Goal: Information Seeking & Learning: Learn about a topic

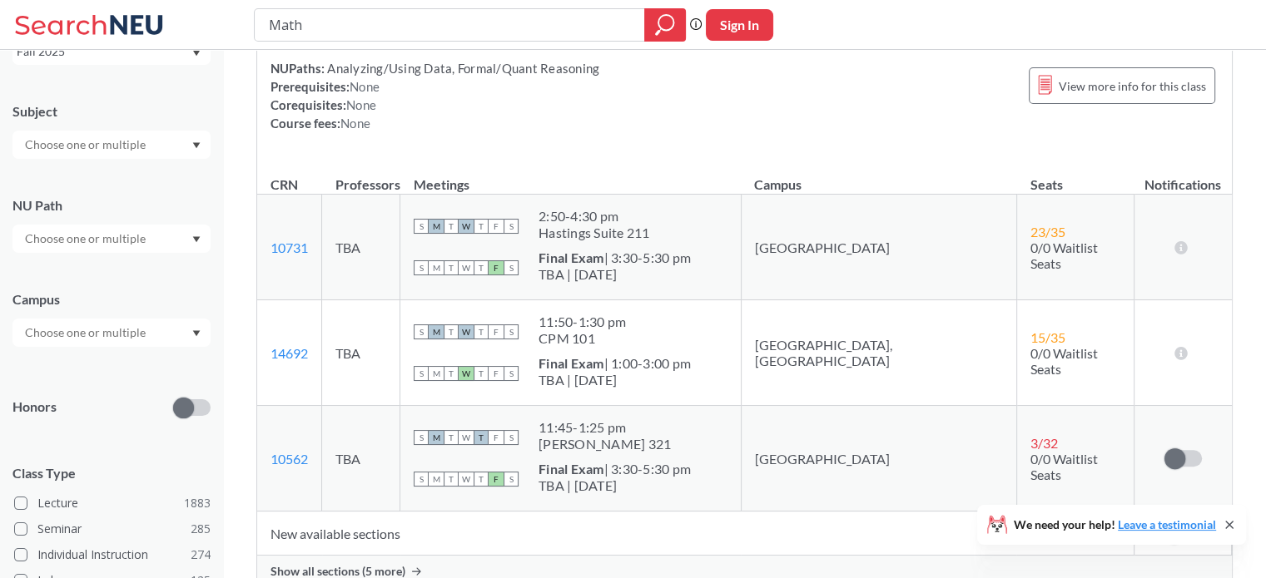
scroll to position [250, 0]
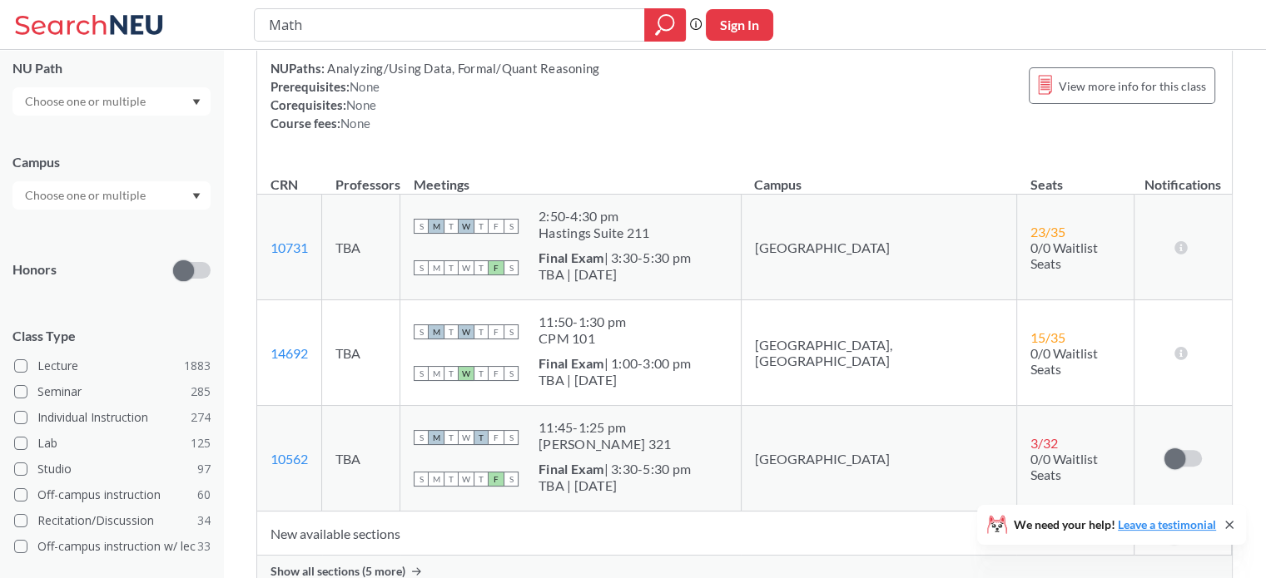
click at [174, 199] on div at bounding box center [111, 195] width 198 height 28
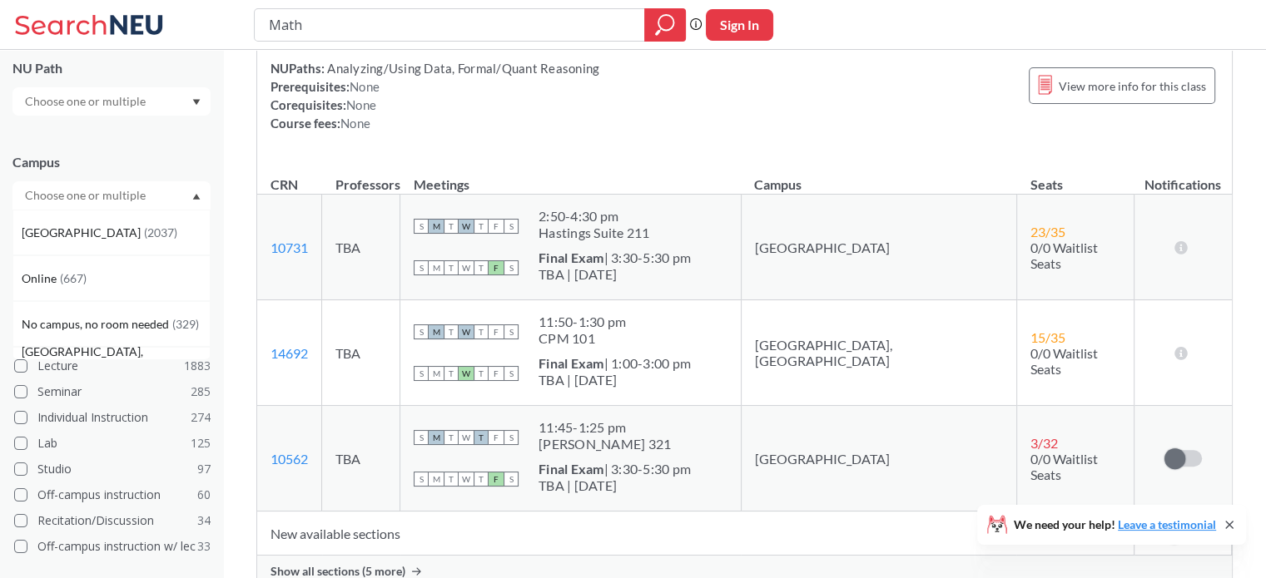
click at [140, 224] on div "[GEOGRAPHIC_DATA] ( 2037 )" at bounding box center [116, 233] width 188 height 18
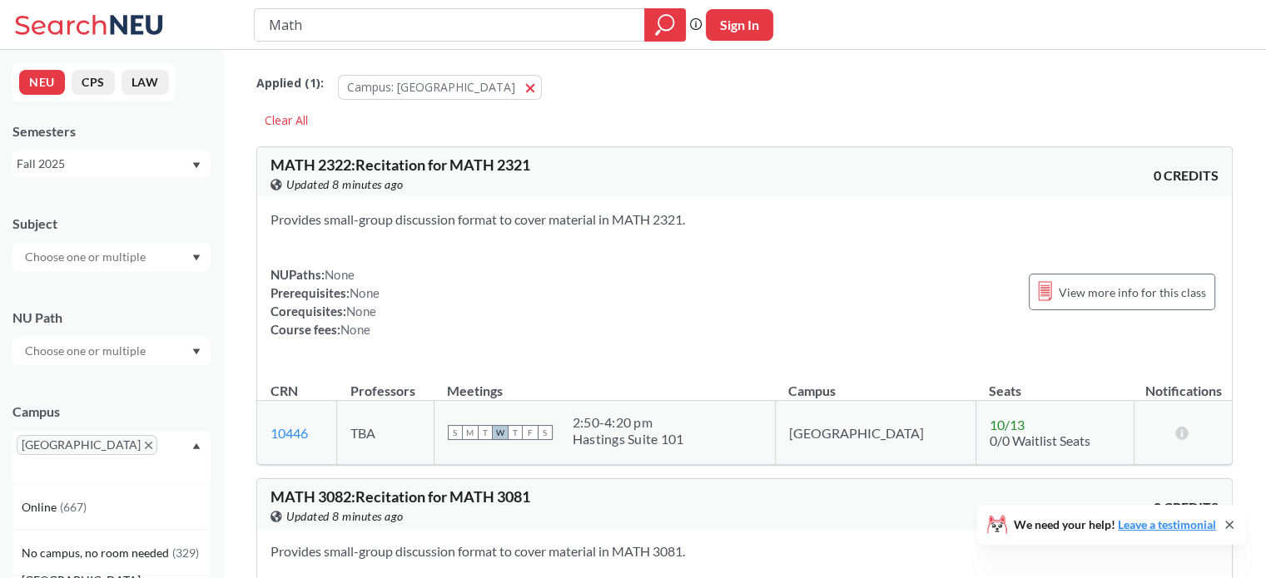
click at [181, 160] on div "Fall 2025" at bounding box center [104, 164] width 174 height 18
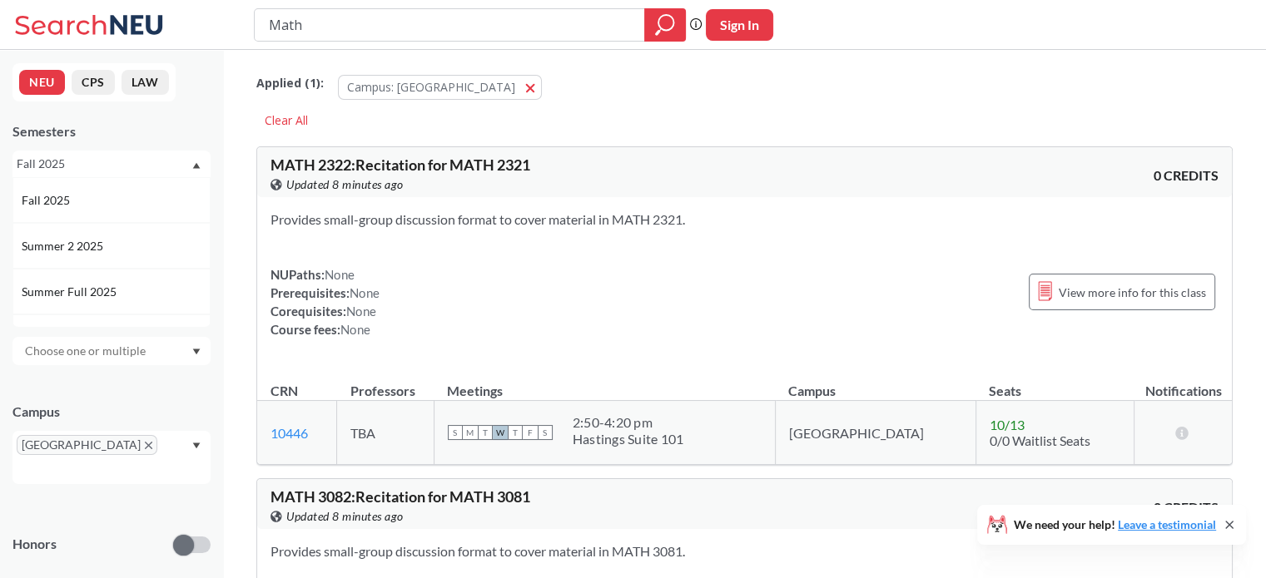
click at [141, 206] on div "Fall 2025" at bounding box center [116, 200] width 188 height 18
click at [161, 250] on div at bounding box center [111, 257] width 198 height 28
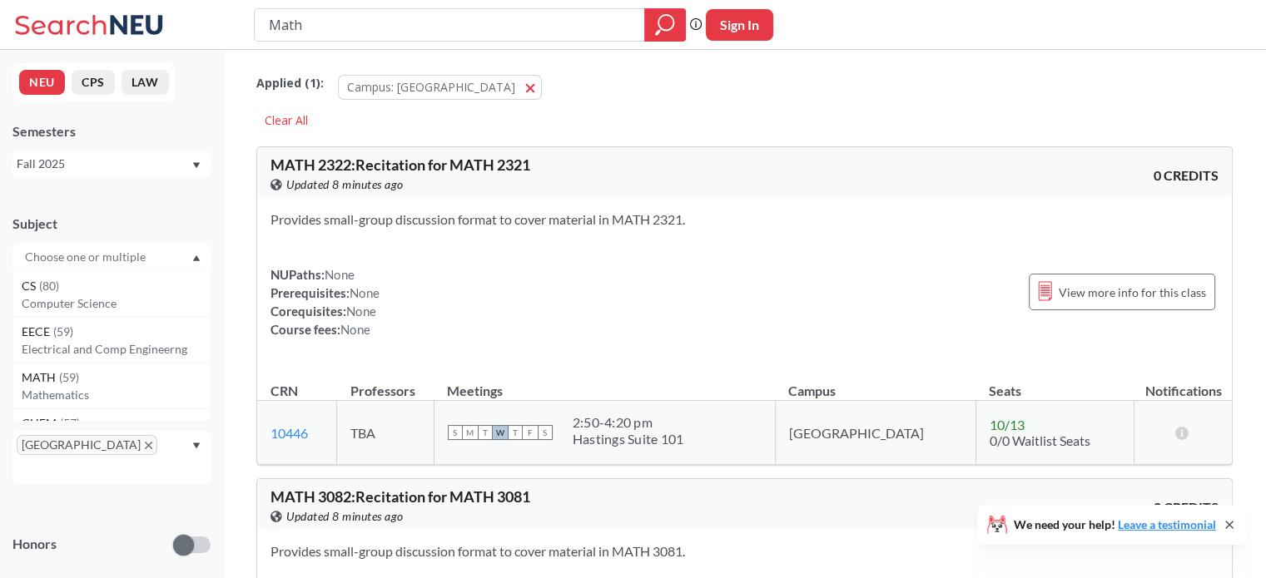
click at [96, 375] on div "MATH ( 59 )" at bounding box center [116, 378] width 188 height 18
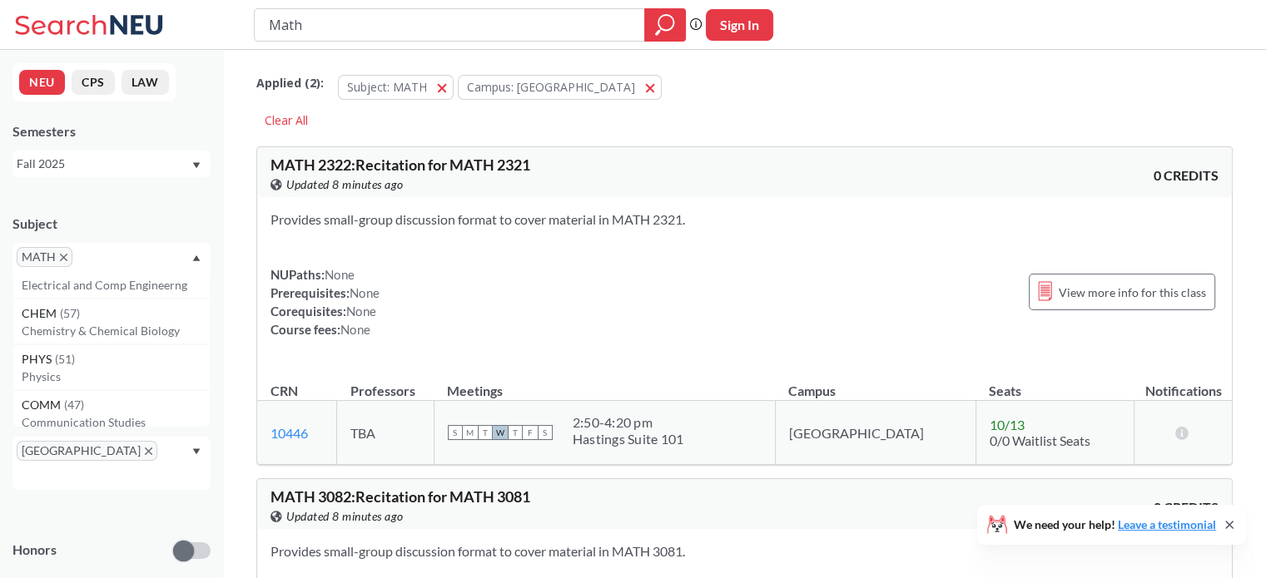
scroll to position [166, 0]
click at [494, 304] on div "NUPaths: None Prerequisites: None Corequisites: None Course fees: None View mor…" at bounding box center [744, 301] width 948 height 73
click at [183, 375] on div "Subject MATH NU Path Campus [GEOGRAPHIC_DATA] Honors Class Type Lecture 54 Semi…" at bounding box center [111, 526] width 198 height 657
click at [161, 355] on div at bounding box center [111, 357] width 198 height 28
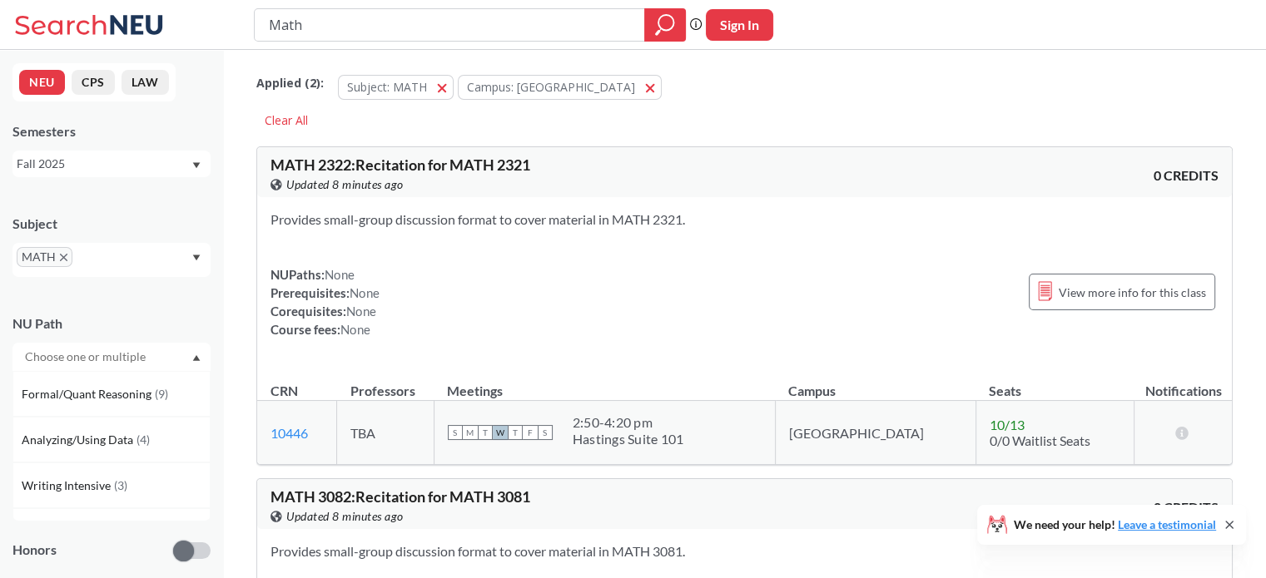
click at [504, 309] on div "NUPaths: None Prerequisites: None Corequisites: None Course fees: None View mor…" at bounding box center [744, 301] width 948 height 73
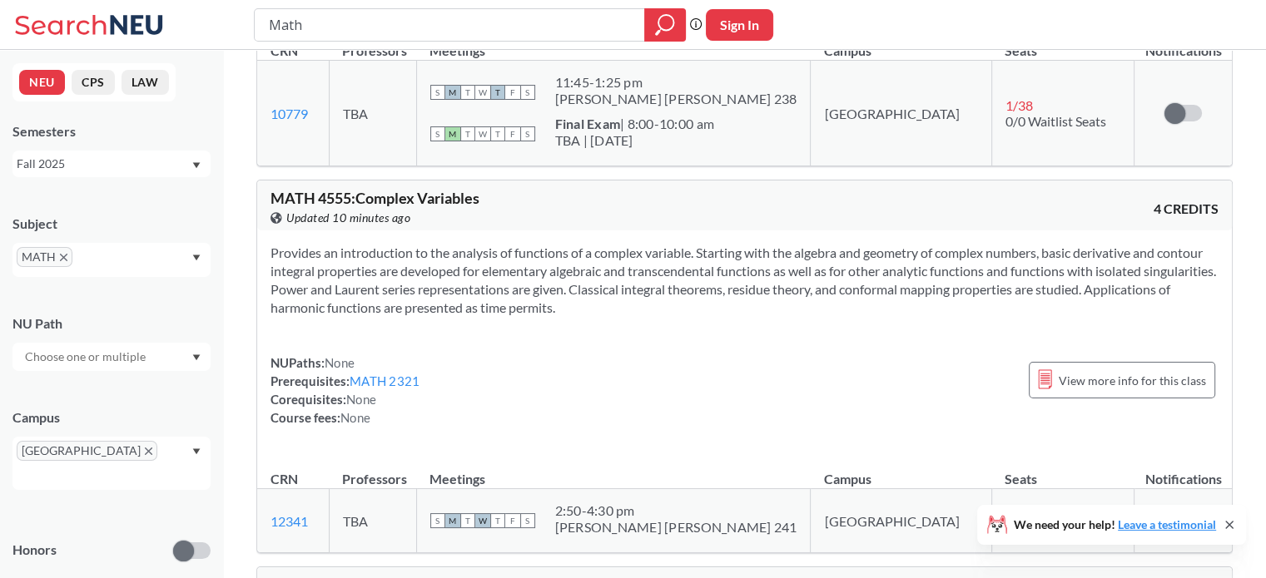
scroll to position [12567, 0]
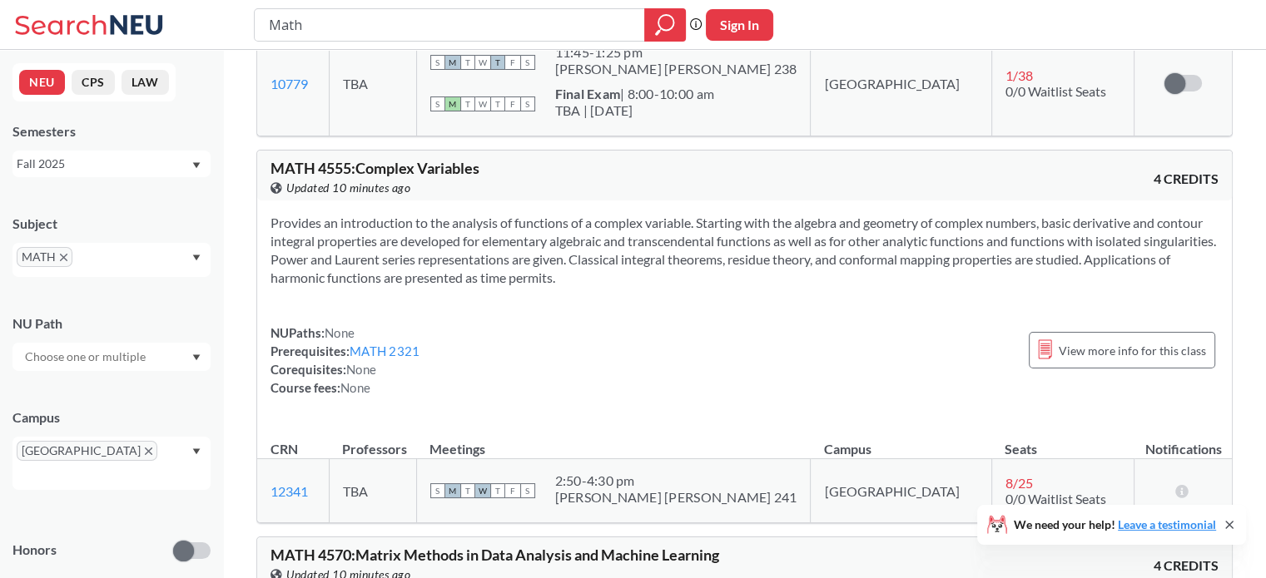
click at [1092, 151] on div "MATH 4555 : Complex Variables View this course on Banner. Updated 10 minutes ag…" at bounding box center [744, 176] width 975 height 50
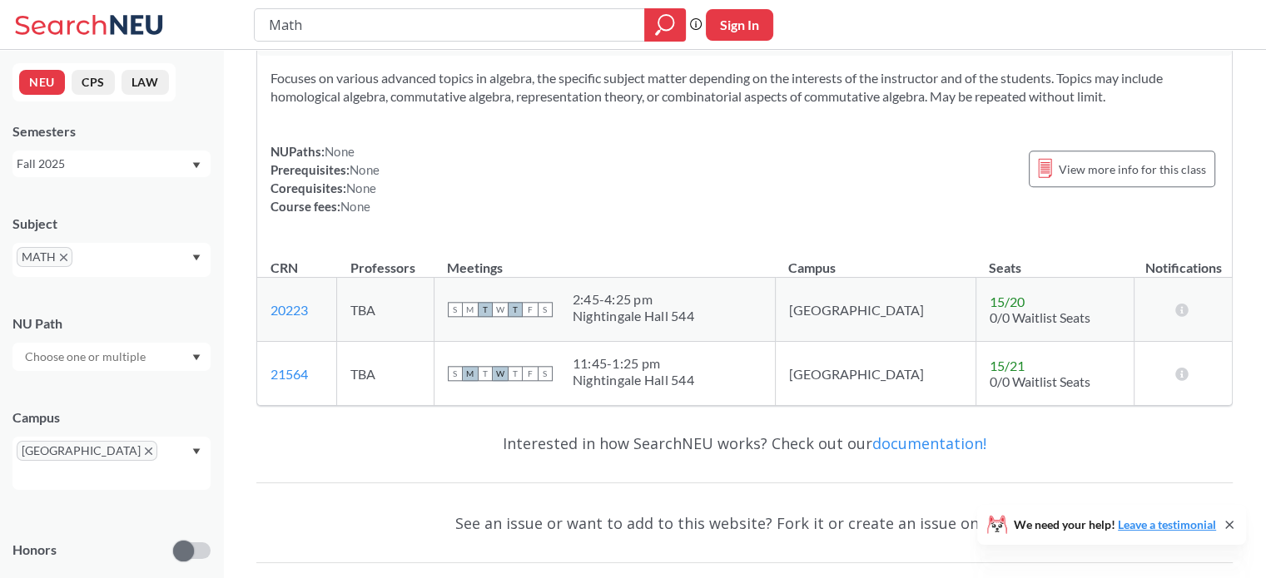
scroll to position [27079, 0]
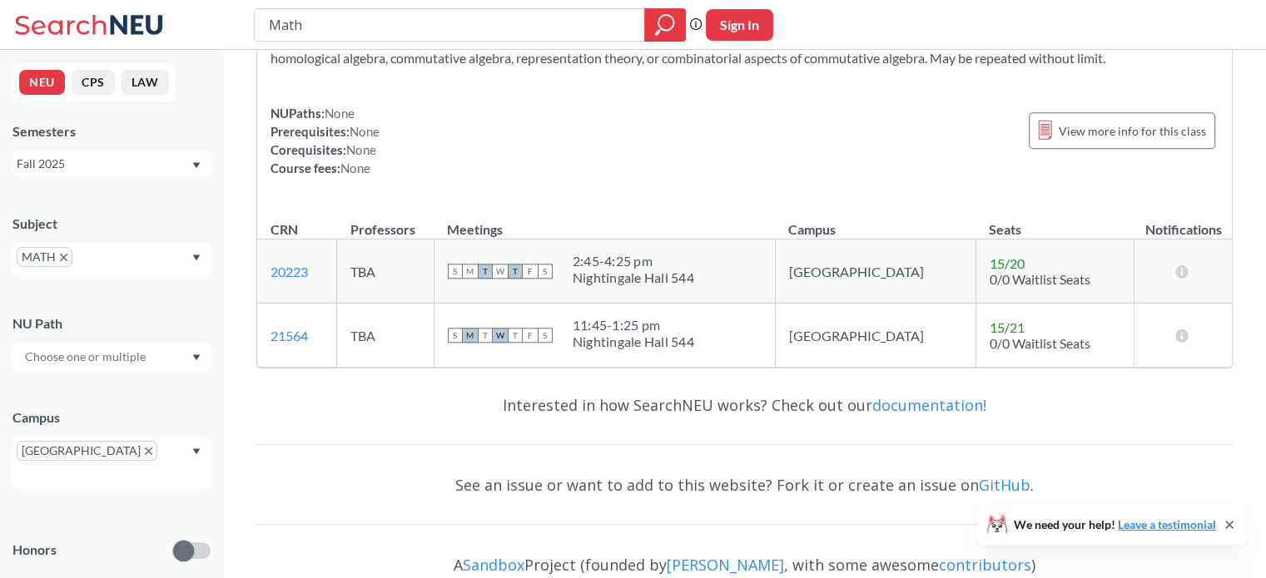
click at [60, 252] on span "MATH" at bounding box center [45, 257] width 56 height 20
click at [71, 256] on span "MATH" at bounding box center [45, 257] width 56 height 20
drag, startPoint x: 197, startPoint y: 270, endPoint x: 131, endPoint y: 265, distance: 66.0
click at [194, 270] on div "MATH" at bounding box center [111, 260] width 198 height 34
click at [61, 260] on icon "X to remove pill" at bounding box center [63, 257] width 7 height 7
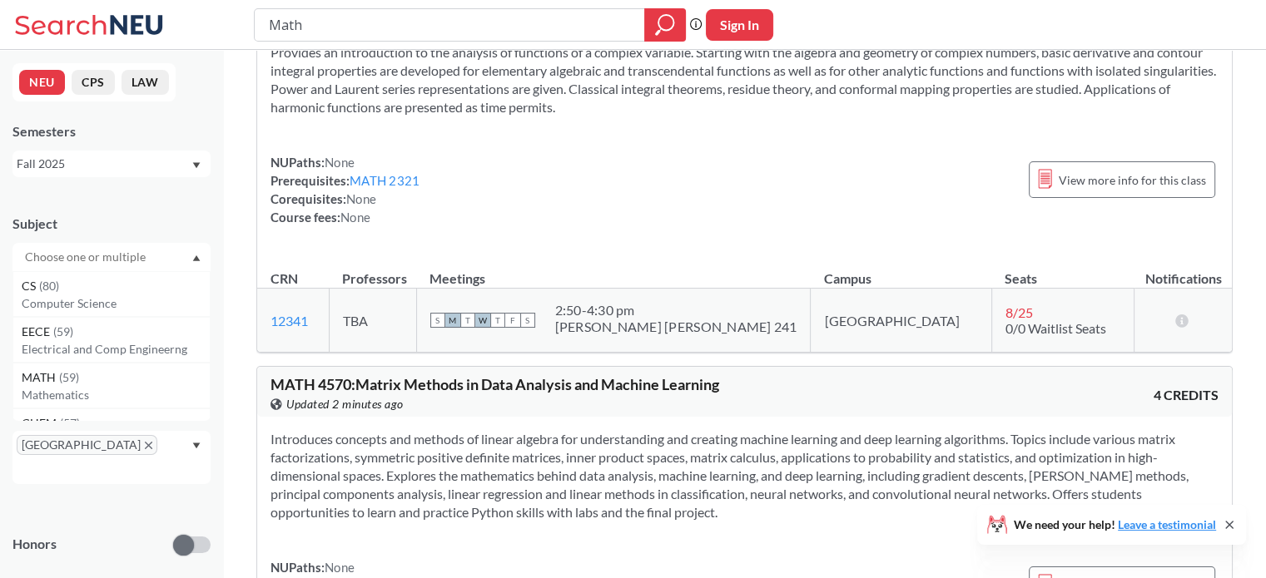
scroll to position [17583, 0]
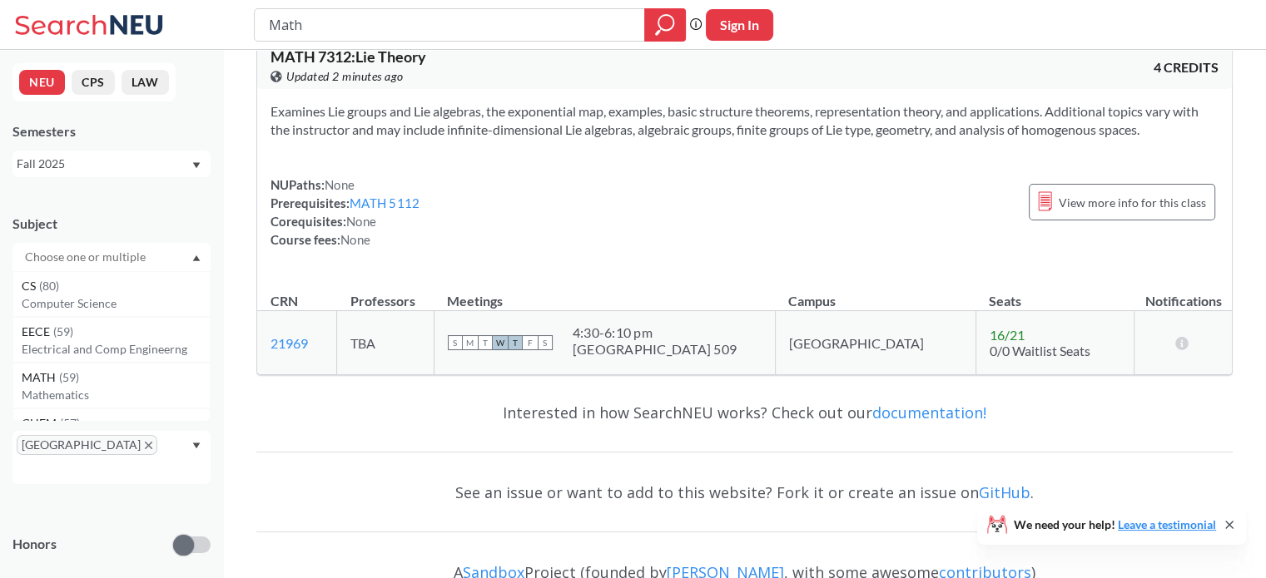
click at [87, 260] on input "text" at bounding box center [87, 257] width 140 height 20
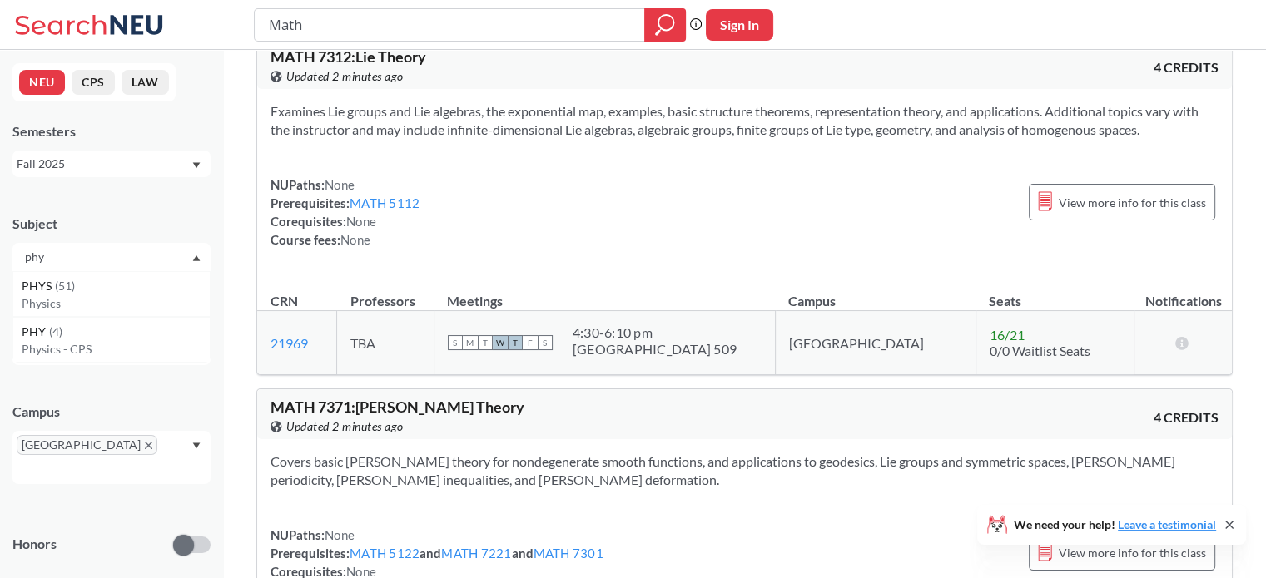
type input "phy"
click at [102, 285] on div "PHYS ( 51 )" at bounding box center [116, 286] width 188 height 18
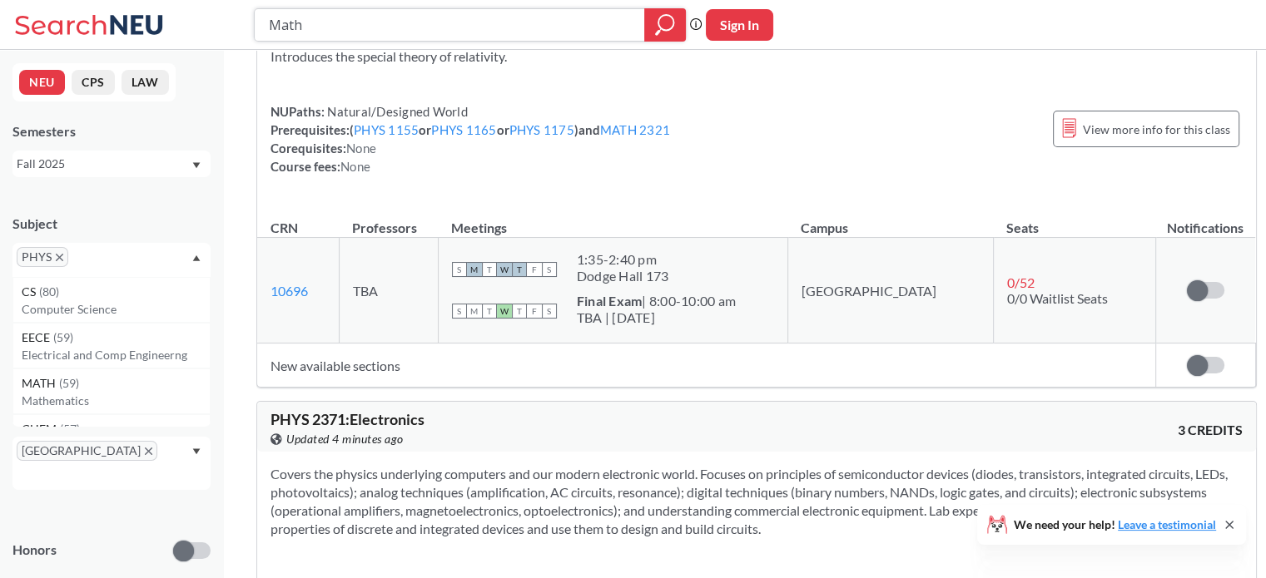
scroll to position [12567, 0]
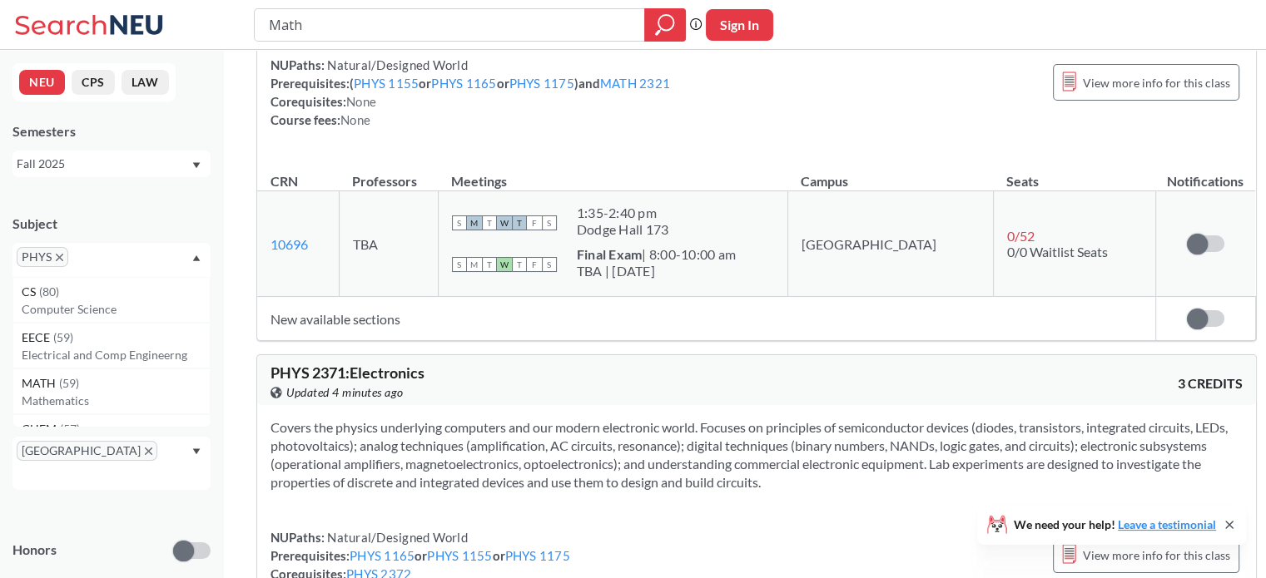
click at [1145, 24] on div "Math Phrase search guarantees the exact search appears in the results. Ex. If y…" at bounding box center [633, 25] width 1266 height 50
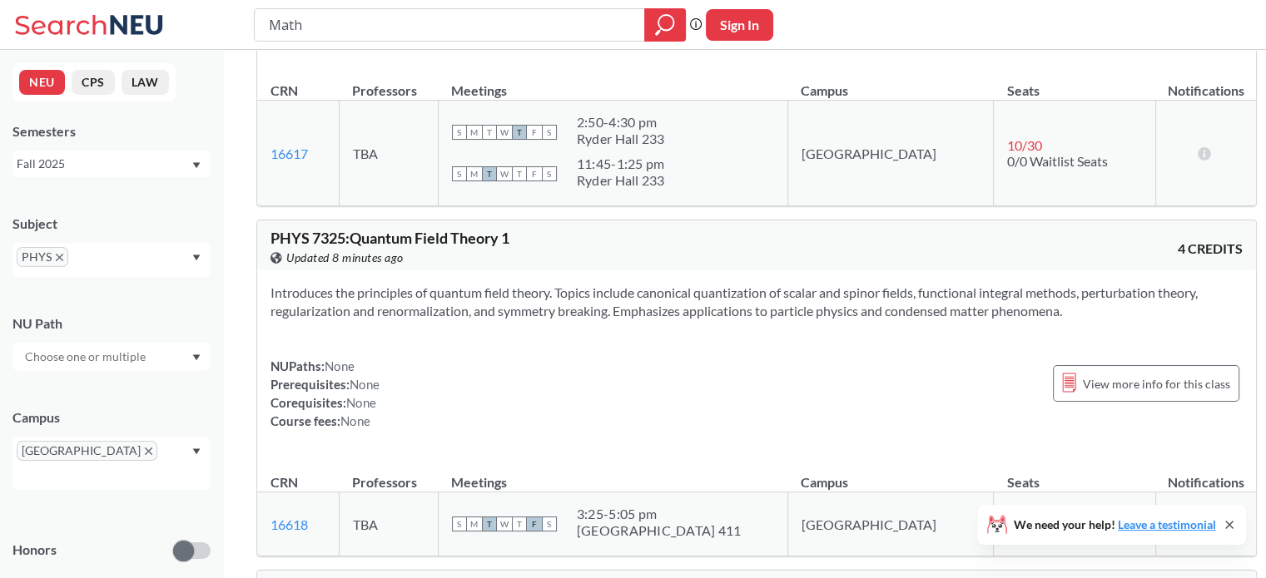
scroll to position [21829, 0]
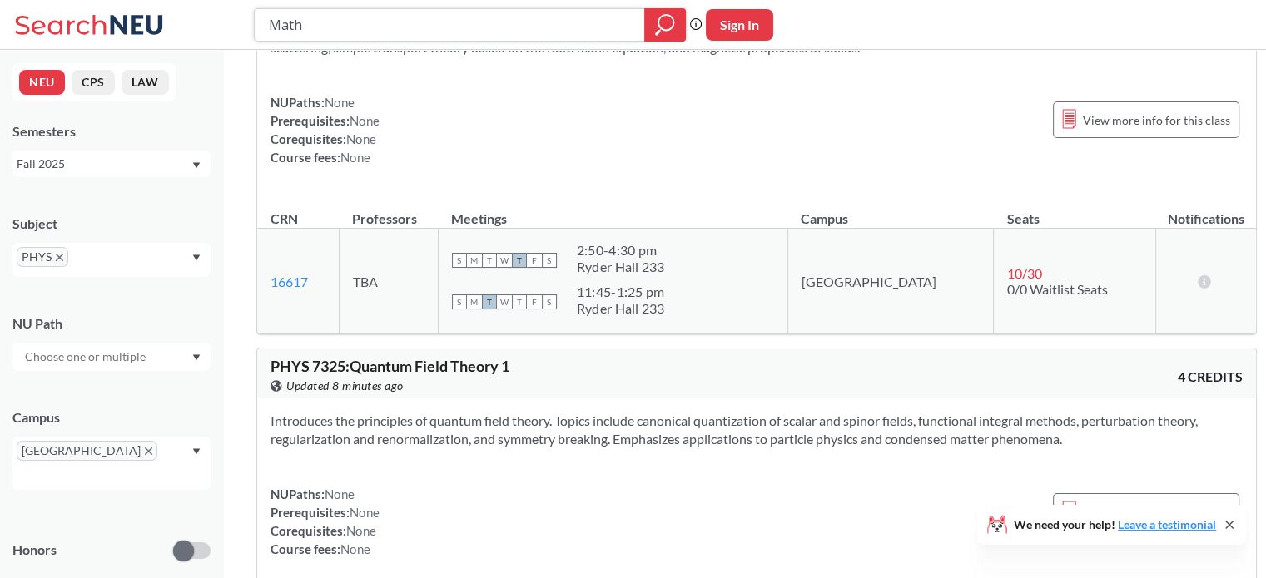
click at [316, 32] on input "Math" at bounding box center [449, 25] width 365 height 28
drag, startPoint x: 316, startPoint y: 32, endPoint x: 247, endPoint y: 35, distance: 69.1
click at [247, 35] on div "Math Phrase search guarantees the exact search appears in the results. Ex. If y…" at bounding box center [633, 25] width 1266 height 50
type input "l"
type input "linear algebra"
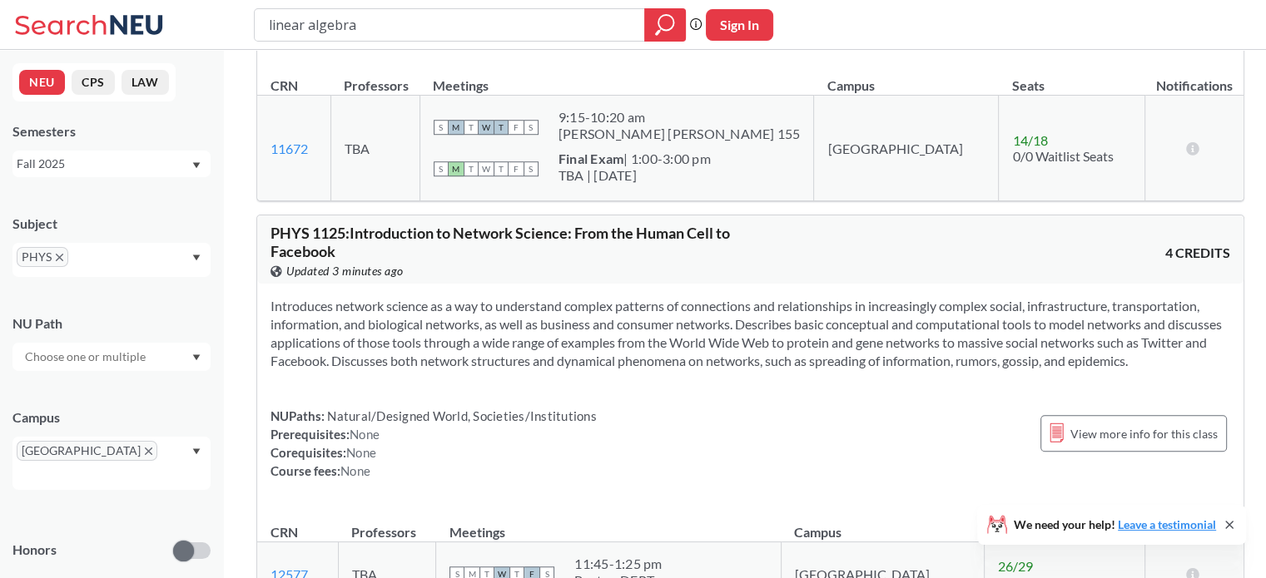
scroll to position [1082, 0]
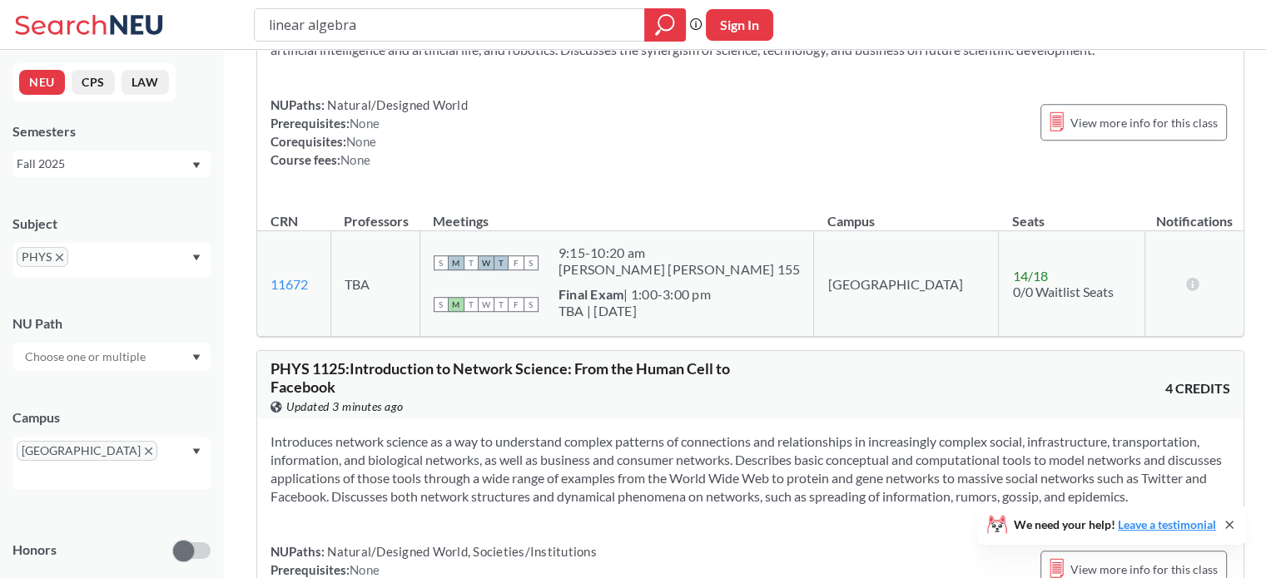
click at [63, 254] on span "PHYS" at bounding box center [43, 257] width 52 height 20
click at [57, 256] on icon "X to remove pill" at bounding box center [59, 257] width 7 height 7
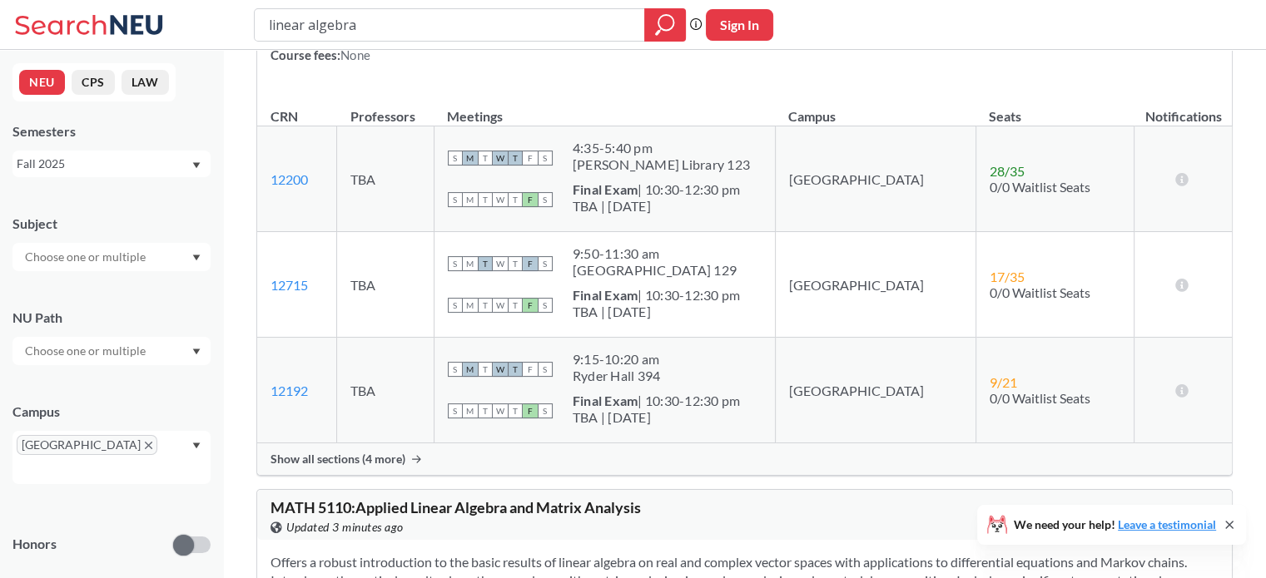
scroll to position [320, 0]
